Goal: Transaction & Acquisition: Subscribe to service/newsletter

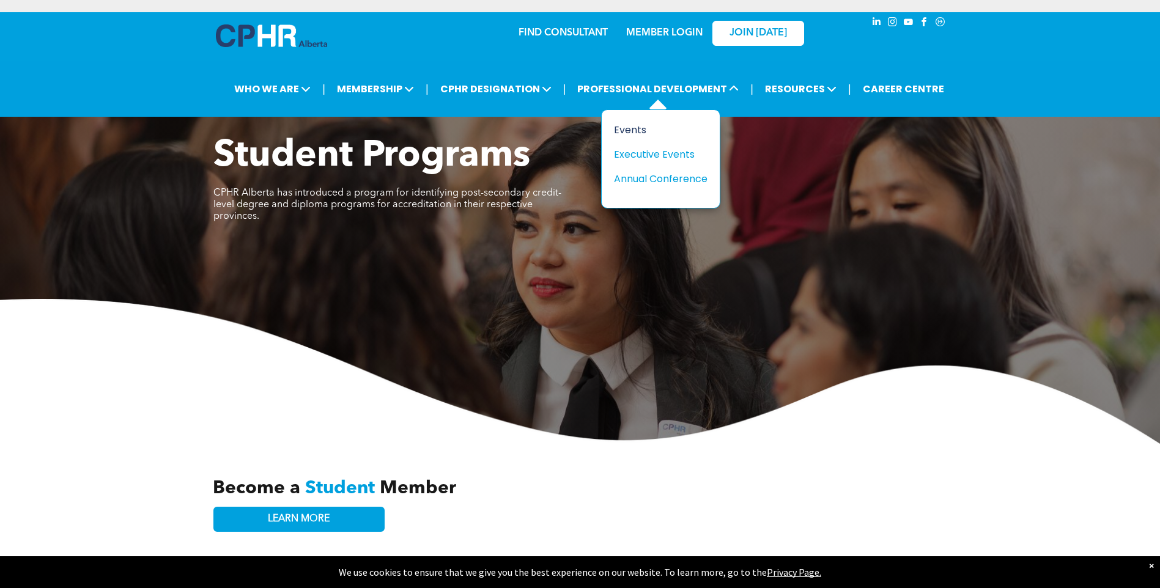
click at [635, 129] on div "Events" at bounding box center [656, 129] width 84 height 15
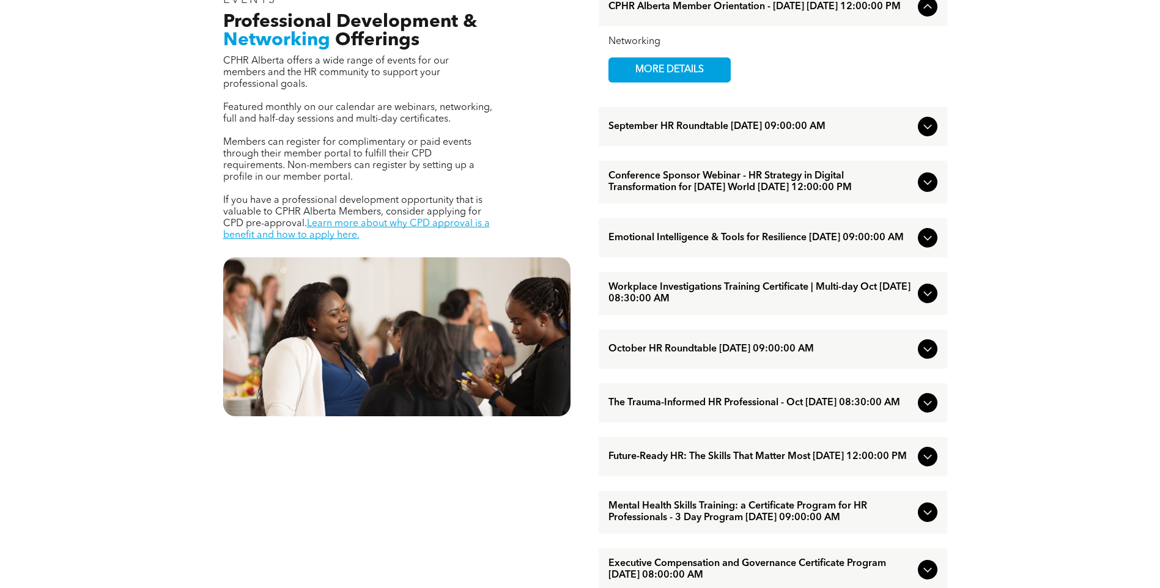
scroll to position [501, 0]
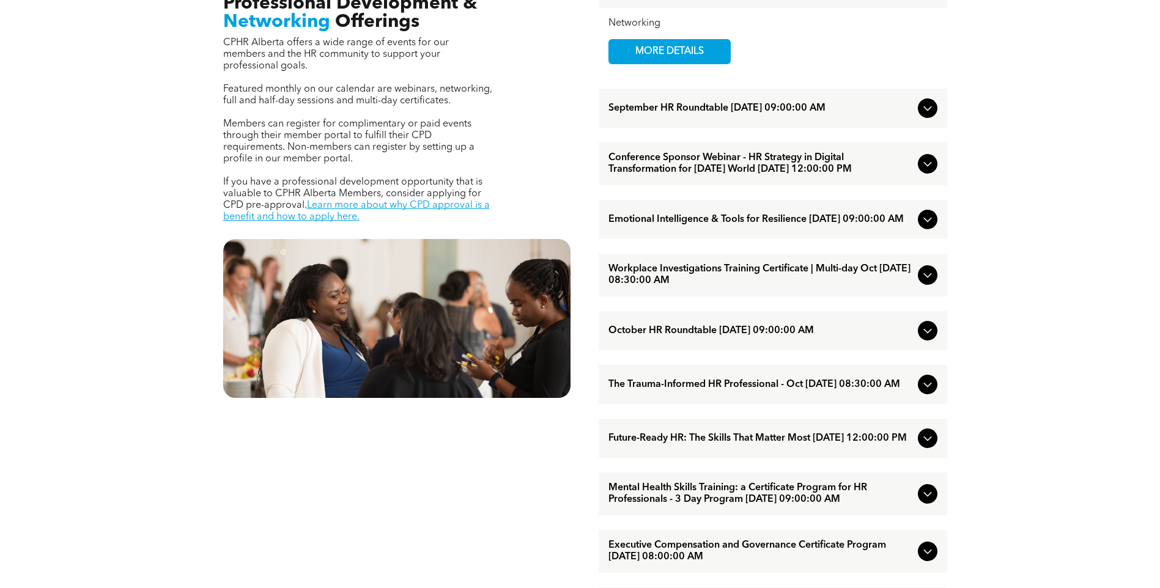
click at [921, 283] on icon at bounding box center [927, 275] width 15 height 15
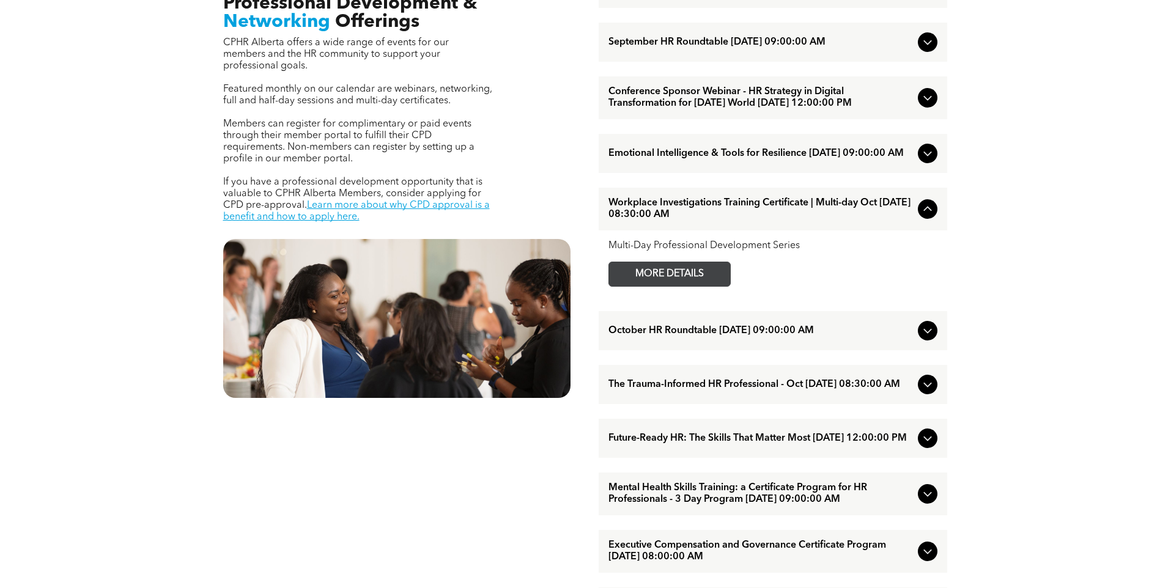
click at [706, 286] on span "MORE DETAILS" at bounding box center [669, 274] width 97 height 24
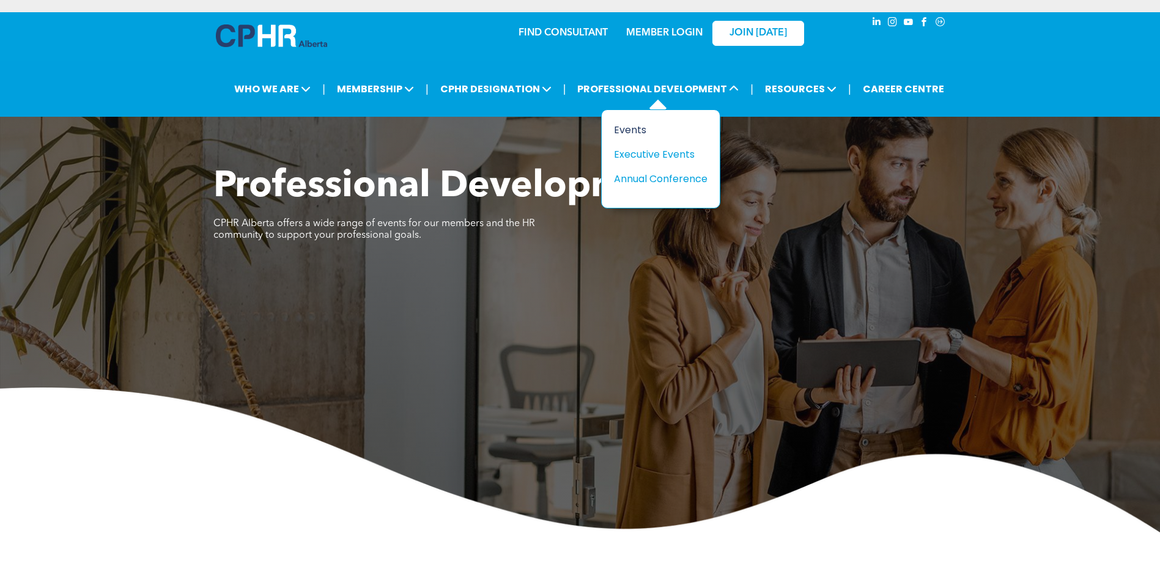
click at [640, 130] on div "Events" at bounding box center [656, 129] width 84 height 15
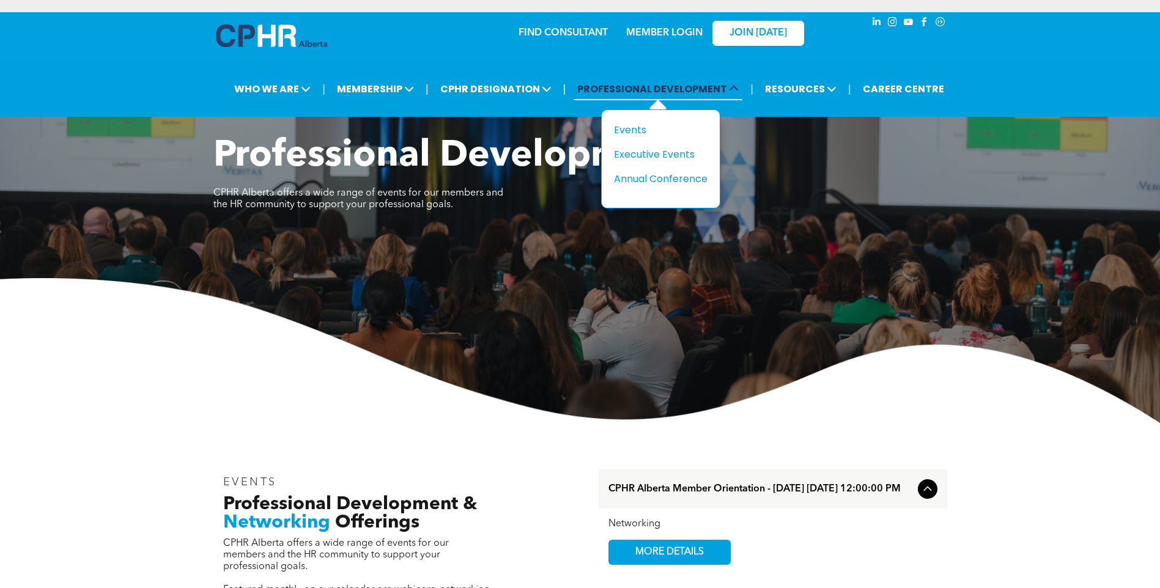
click at [653, 90] on span "PROFESSIONAL DEVELOPMENT" at bounding box center [658, 89] width 169 height 23
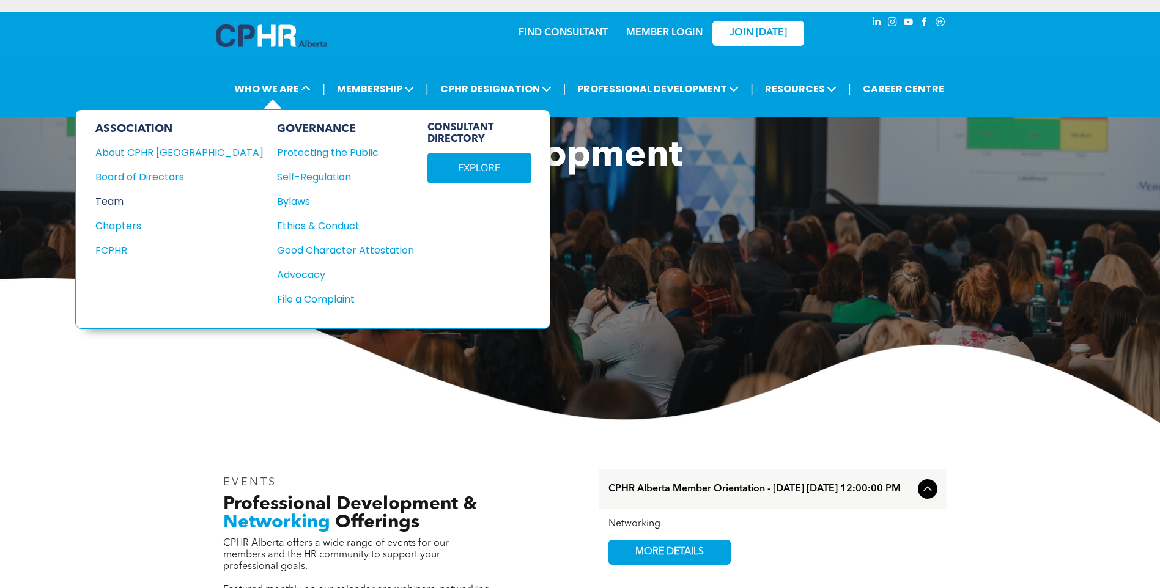
click at [112, 196] on div "Team" at bounding box center [171, 201] width 152 height 15
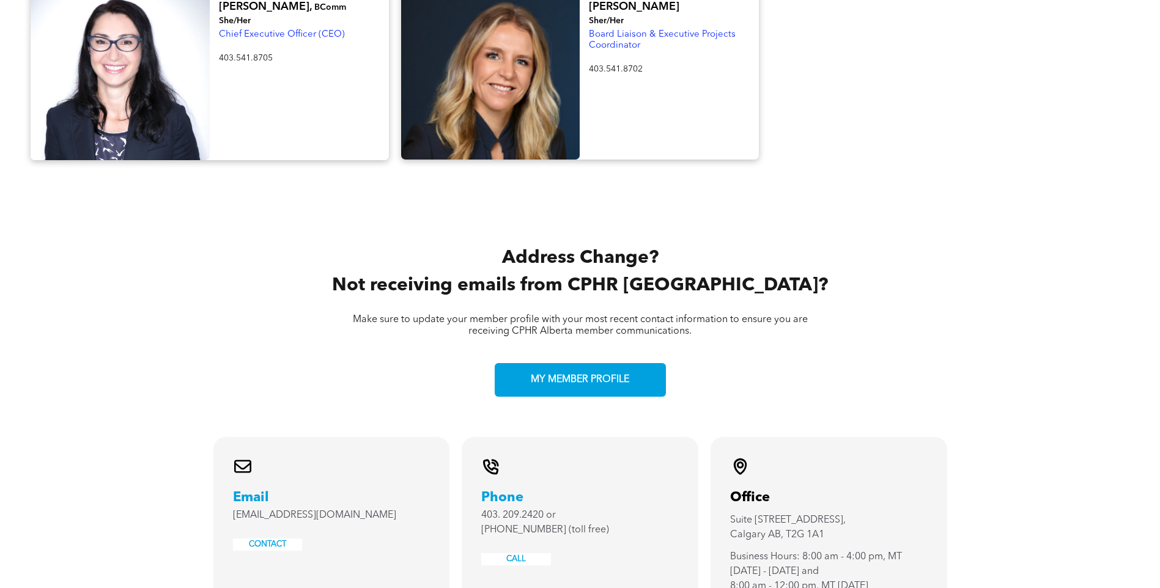
scroll to position [2324, 0]
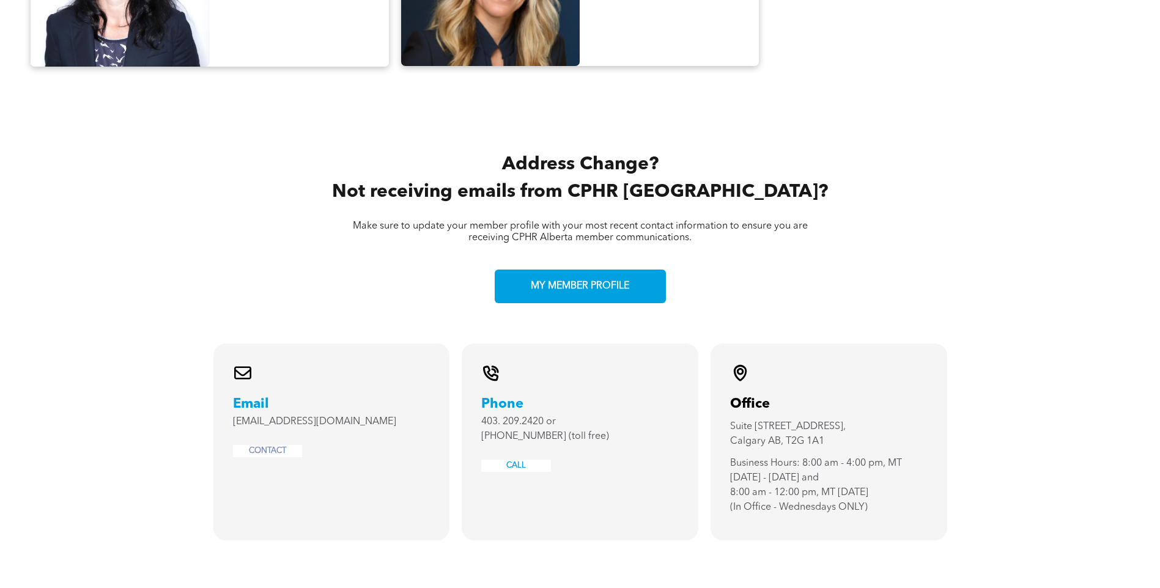
click at [265, 447] on link "CONTACT" at bounding box center [267, 451] width 37 height 8
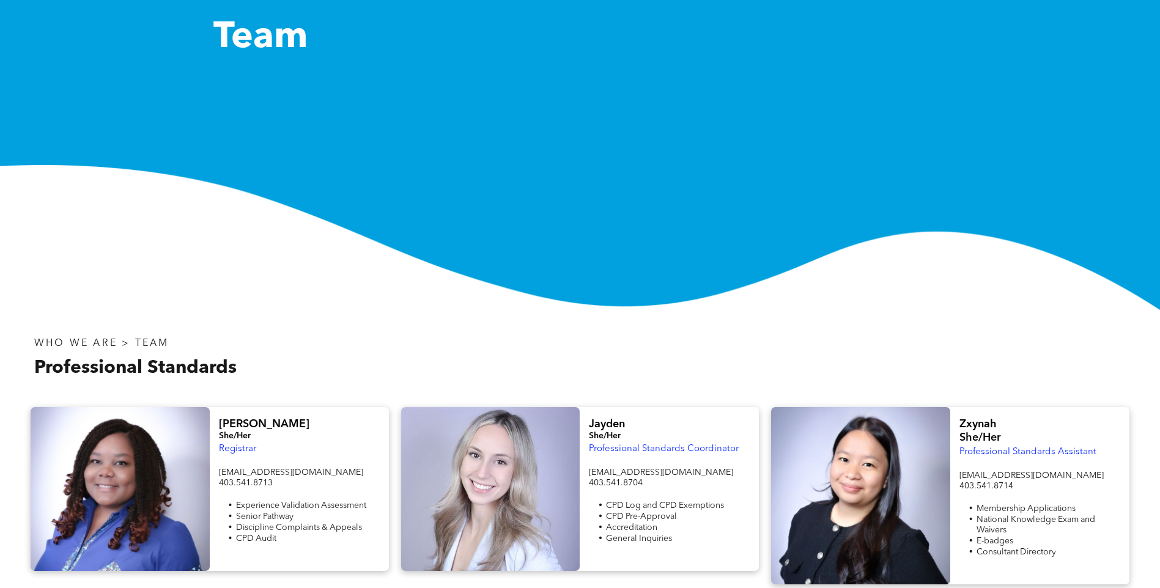
scroll to position [0, 0]
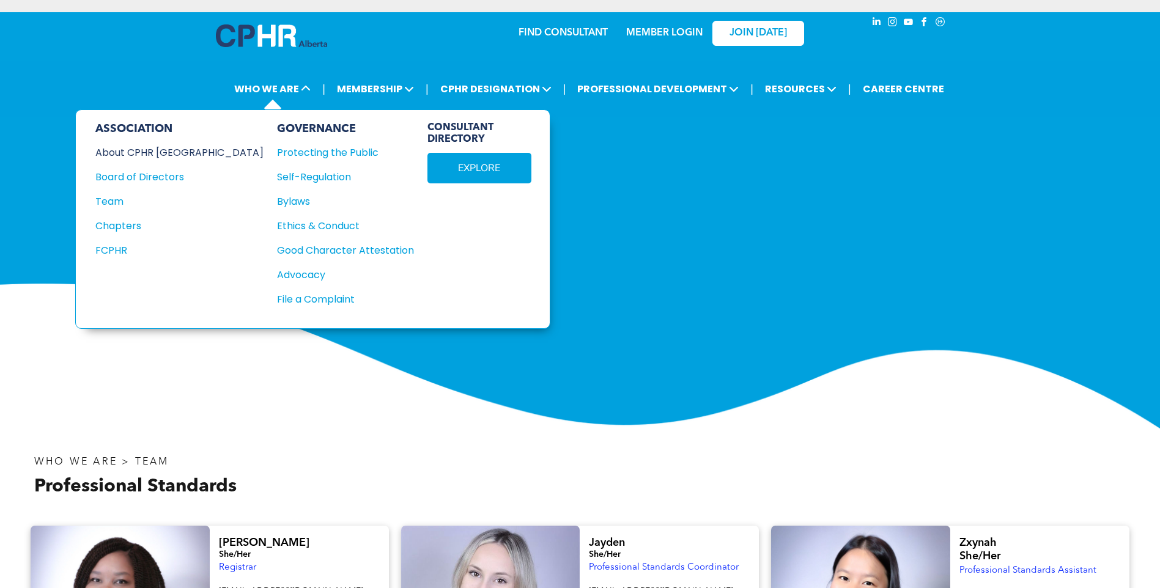
click at [153, 155] on div "About CPHR [GEOGRAPHIC_DATA]" at bounding box center [171, 152] width 152 height 15
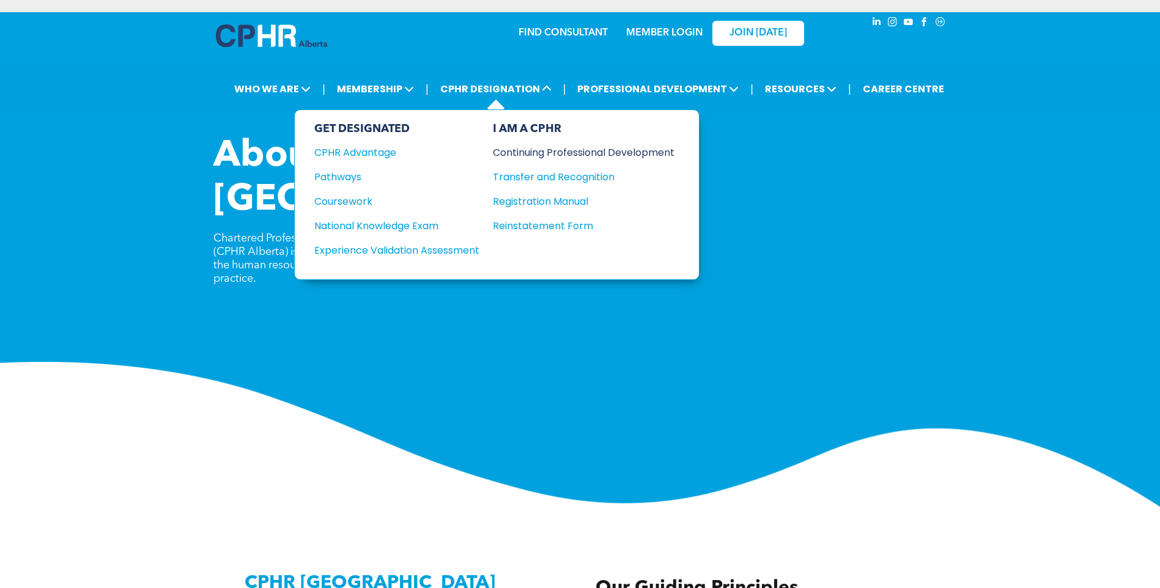
click at [571, 150] on div "Continuing Professional Development" at bounding box center [574, 152] width 163 height 15
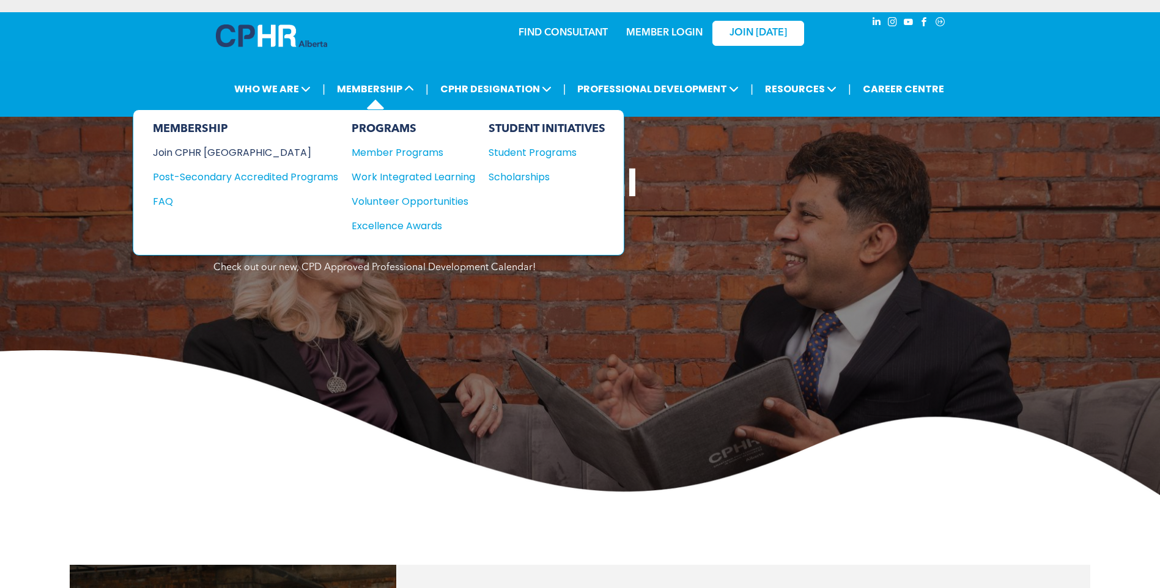
click at [197, 151] on div "Join CPHR [GEOGRAPHIC_DATA]" at bounding box center [236, 152] width 167 height 15
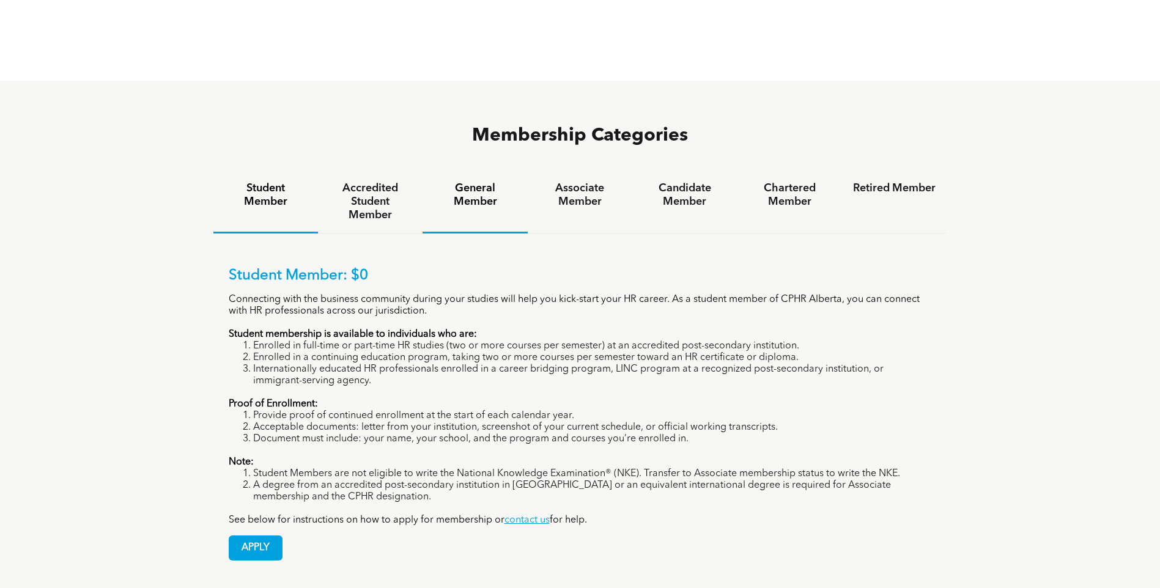
scroll to position [795, 0]
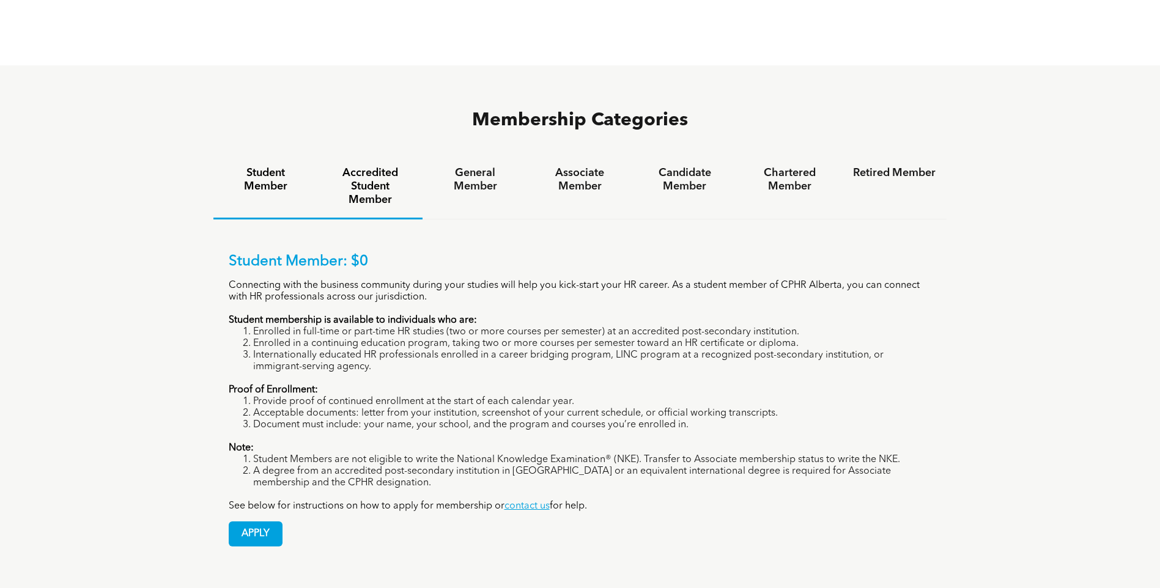
click at [371, 166] on h4 "Accredited Student Member" at bounding box center [370, 186] width 83 height 40
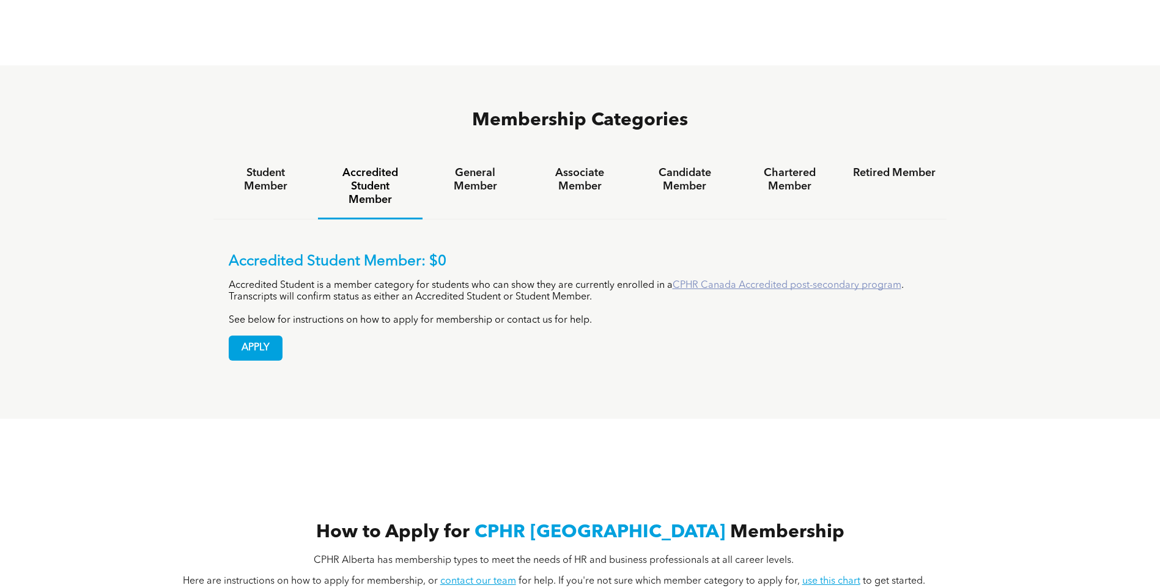
click at [714, 281] on link "CPHR Canada Accredited post-secondary program" at bounding box center [787, 286] width 229 height 10
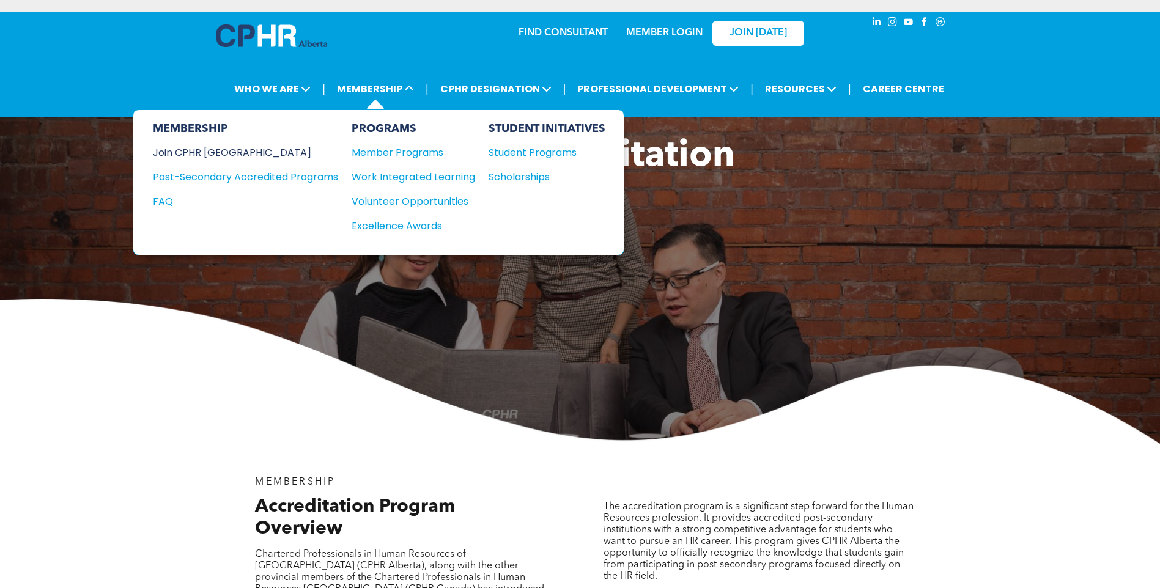
click at [227, 152] on div "Join CPHR [GEOGRAPHIC_DATA]" at bounding box center [236, 152] width 167 height 15
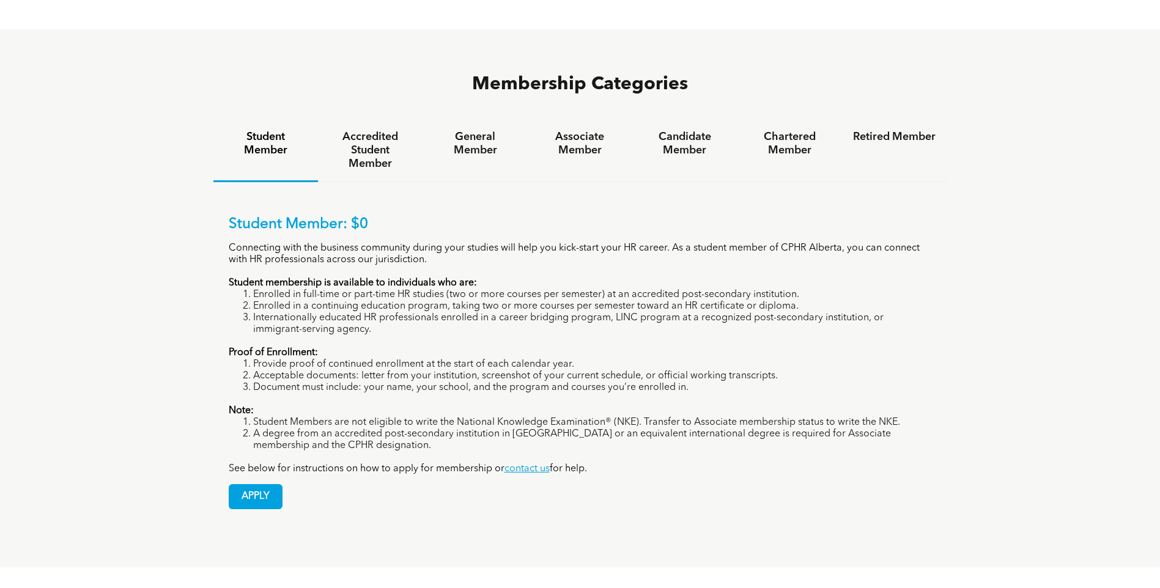
scroll to position [856, 0]
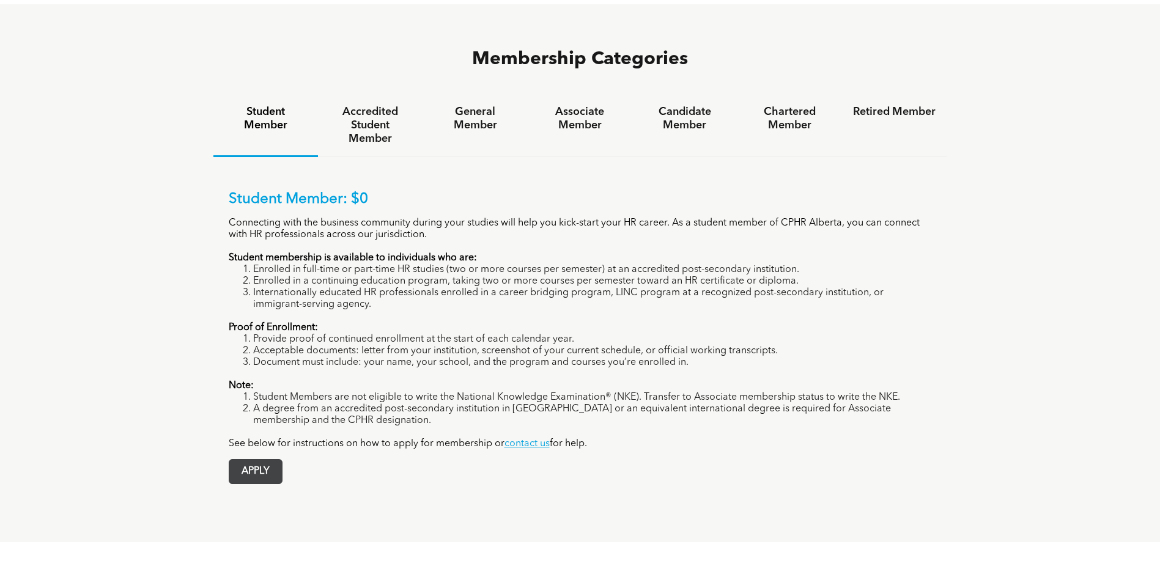
click at [266, 460] on span "APPLY" at bounding box center [255, 472] width 53 height 24
